Goal: Task Accomplishment & Management: Manage account settings

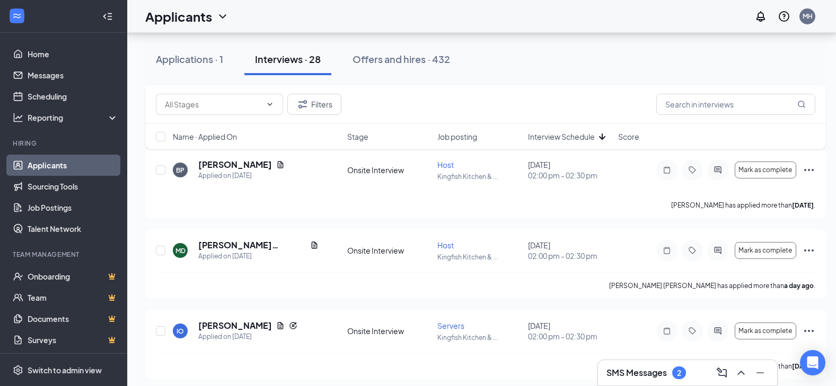
scroll to position [212, 0]
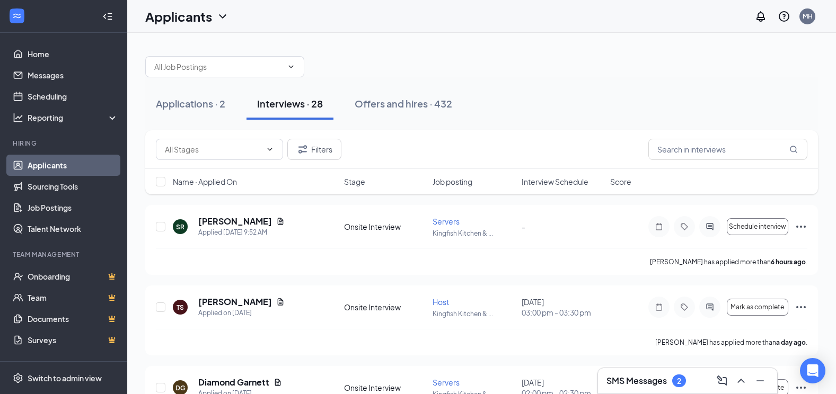
click at [562, 181] on span "Interview Schedule" at bounding box center [554, 181] width 67 height 11
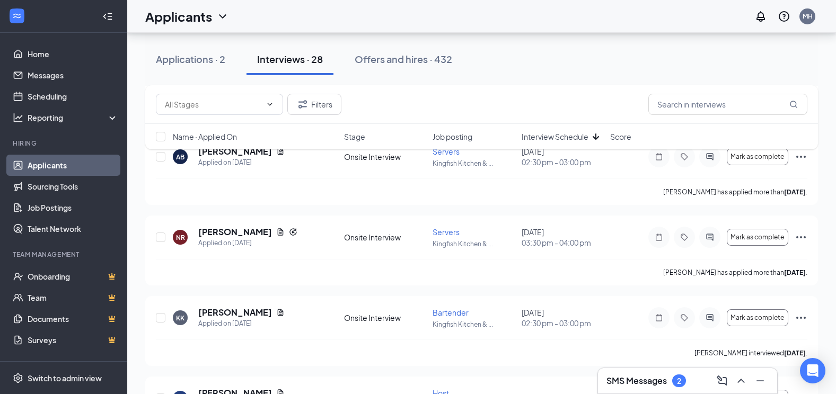
scroll to position [1377, 0]
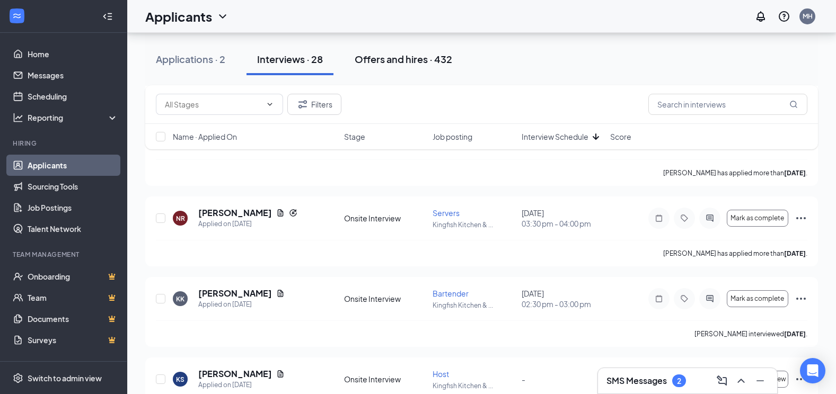
click at [397, 54] on div "Offers and hires · 432" at bounding box center [402, 58] width 97 height 13
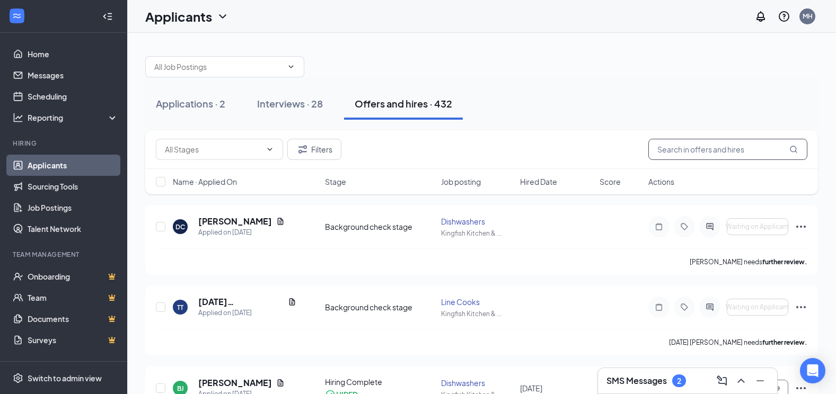
click at [681, 149] on input "text" at bounding box center [727, 149] width 159 height 21
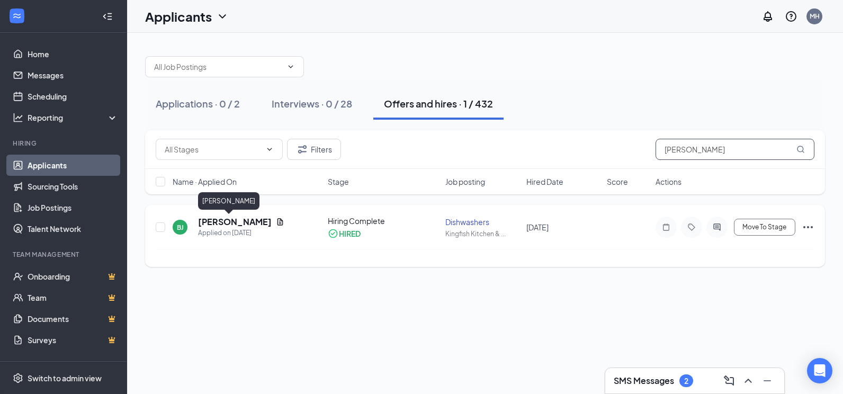
type input "sanders"
click at [207, 223] on h5 "Brett Jr" at bounding box center [235, 222] width 74 height 12
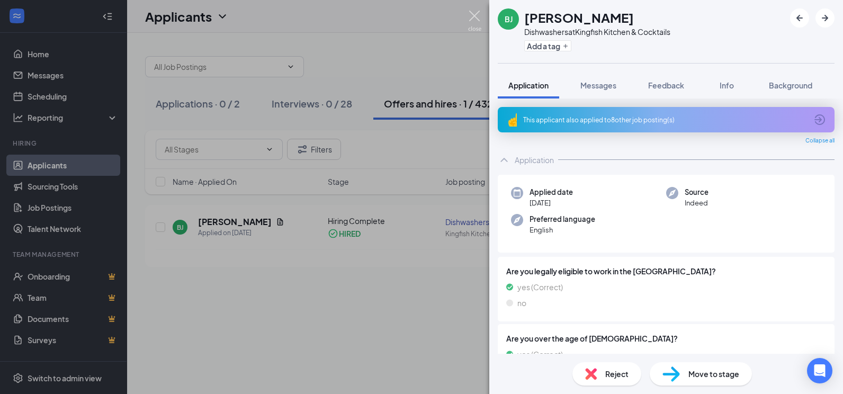
click at [473, 13] on img at bounding box center [474, 21] width 13 height 21
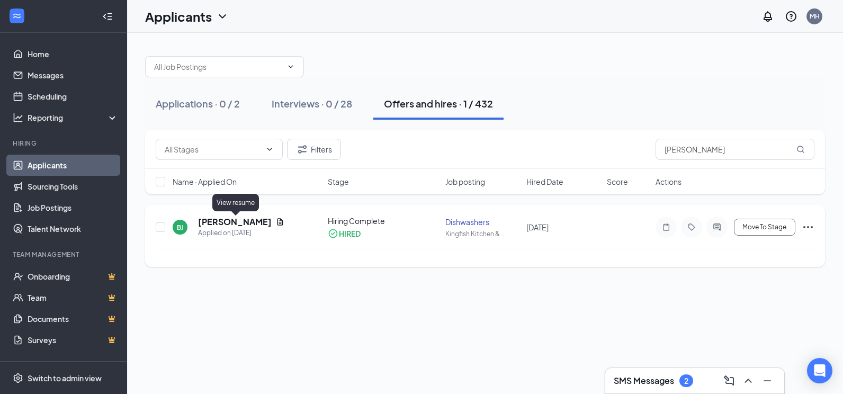
click at [276, 223] on icon "Document" at bounding box center [280, 222] width 8 height 8
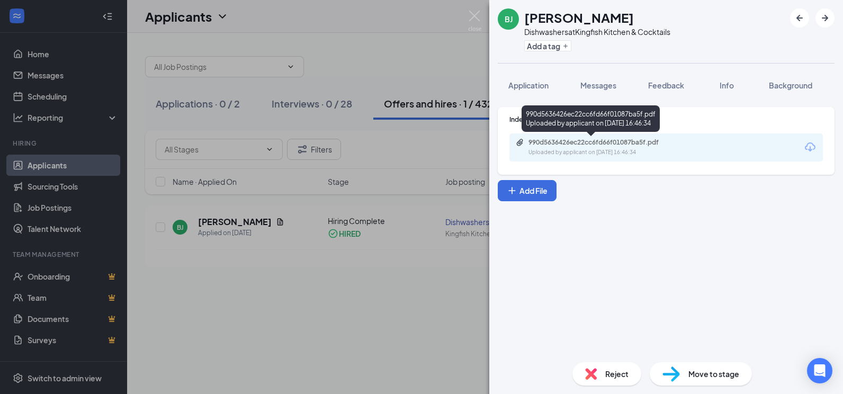
click at [582, 144] on div "990d5636426ec22cc6fd66f01087ba5f.pdf" at bounding box center [603, 142] width 148 height 8
click at [573, 144] on div "990d5636426ec22cc6fd66f01087ba5f.pdf" at bounding box center [603, 142] width 148 height 8
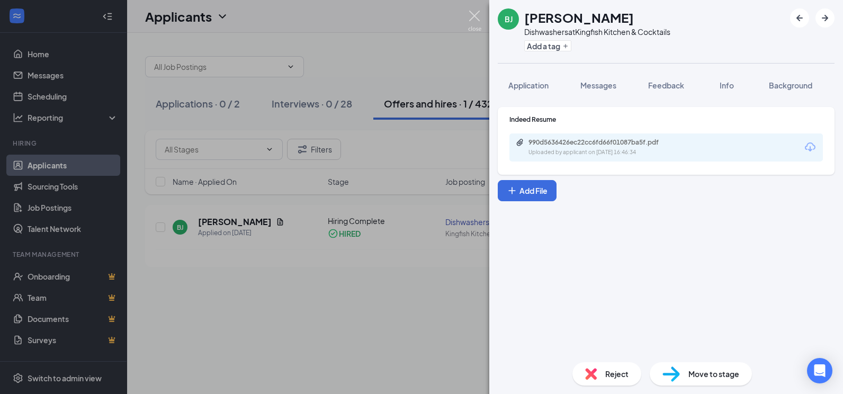
click at [475, 12] on img at bounding box center [474, 21] width 13 height 21
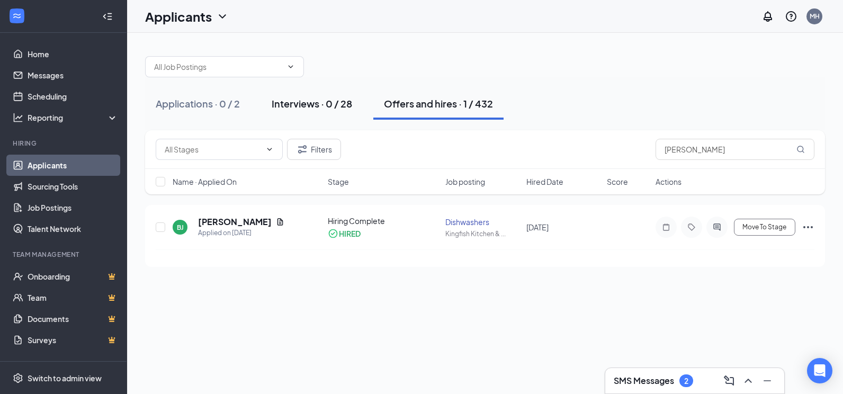
click at [307, 101] on div "Interviews · 0 / 28" at bounding box center [312, 103] width 81 height 13
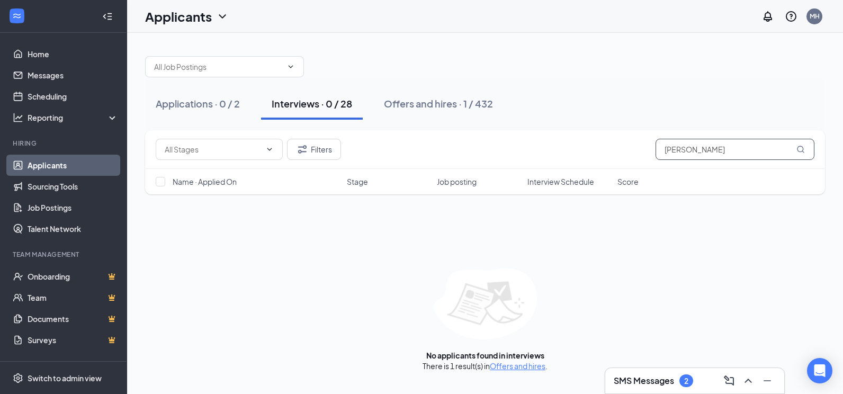
drag, startPoint x: 701, startPoint y: 153, endPoint x: 541, endPoint y: 142, distance: 159.8
click at [559, 146] on div "Filters sanders" at bounding box center [485, 149] width 659 height 21
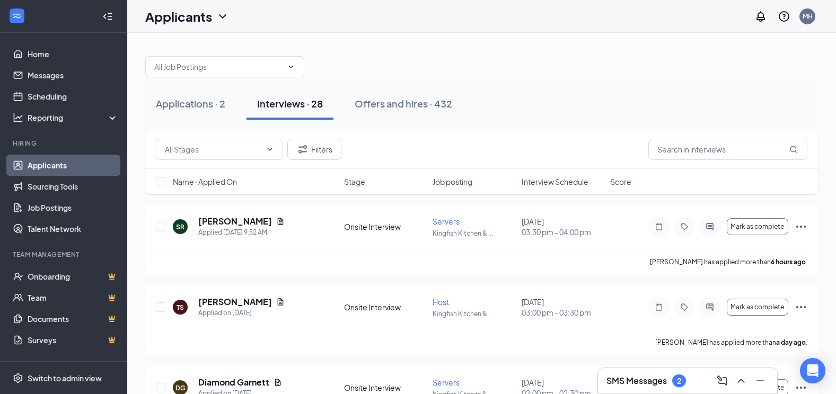
click at [548, 180] on span "Interview Schedule" at bounding box center [554, 181] width 67 height 11
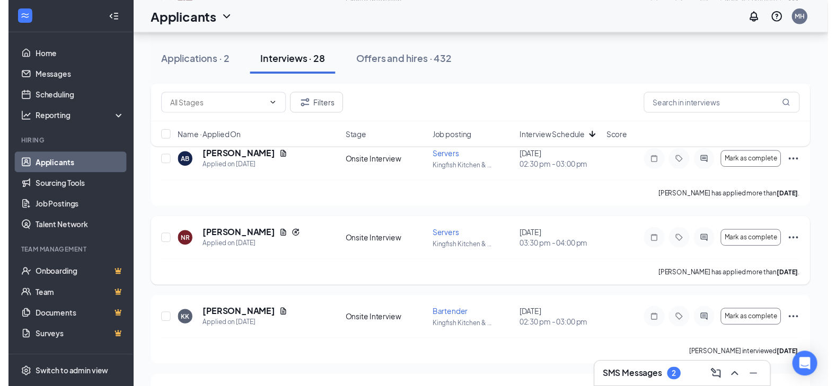
scroll to position [1432, 0]
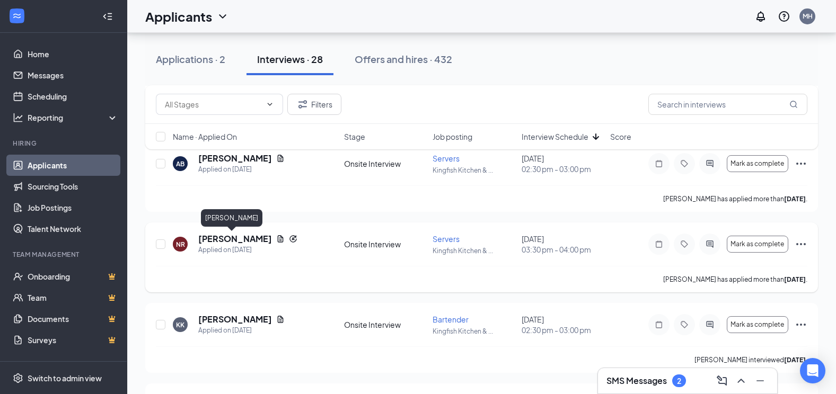
click at [226, 238] on h5 "[PERSON_NAME]" at bounding box center [235, 239] width 74 height 12
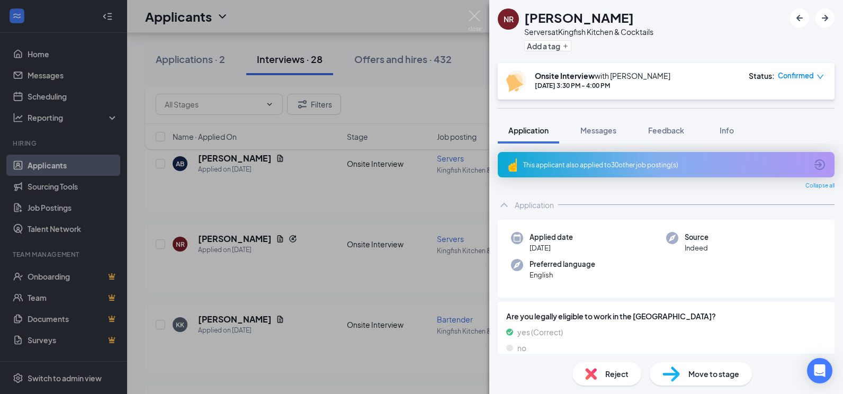
click at [618, 374] on span "Reject" at bounding box center [617, 374] width 23 height 12
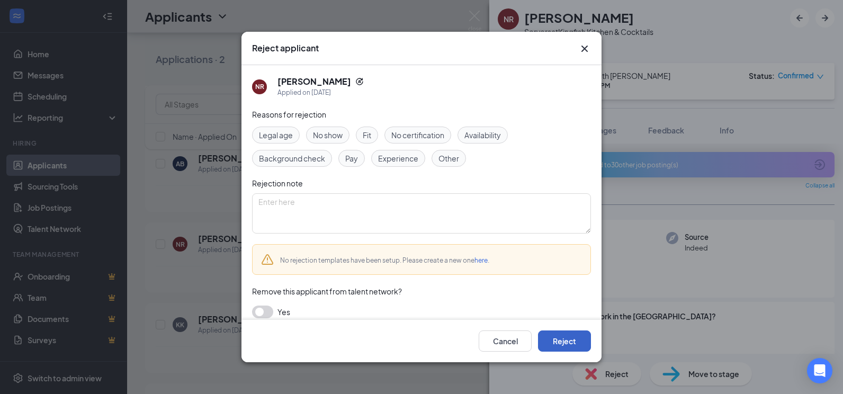
click at [566, 337] on button "Reject" at bounding box center [564, 341] width 53 height 21
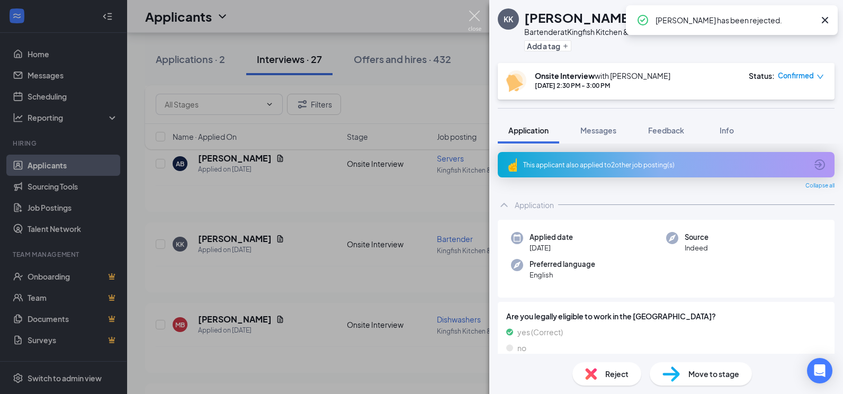
drag, startPoint x: 477, startPoint y: 15, endPoint x: 474, endPoint y: 25, distance: 11.1
click at [477, 16] on img at bounding box center [474, 21] width 13 height 21
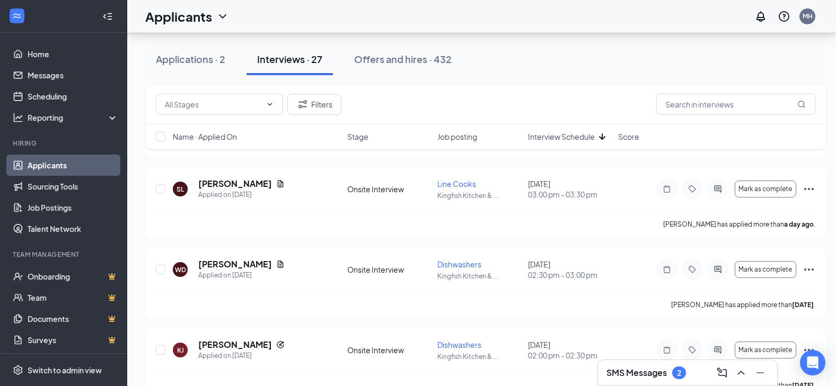
scroll to position [743, 0]
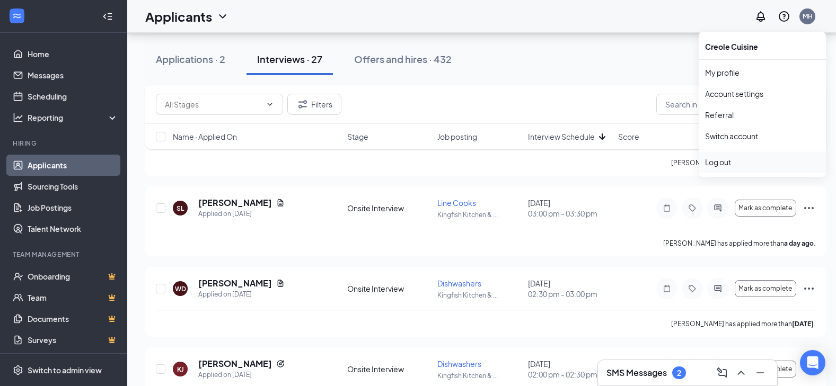
click at [721, 163] on div "Log out" at bounding box center [762, 162] width 114 height 11
